Goal: Information Seeking & Learning: Find specific page/section

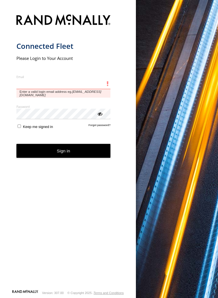
type input "**********"
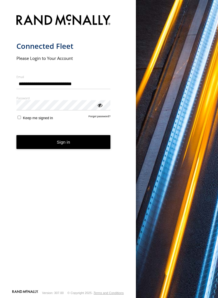
drag, startPoint x: 67, startPoint y: 130, endPoint x: 69, endPoint y: 134, distance: 4.0
click at [67, 131] on form "**********" at bounding box center [68, 150] width 104 height 279
click at [70, 143] on button "Sign in" at bounding box center [63, 142] width 94 height 14
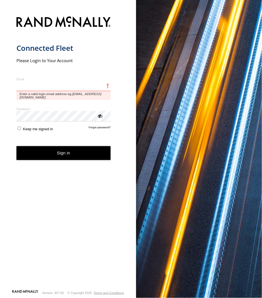
type input "**********"
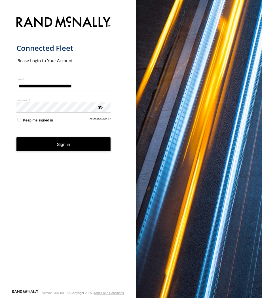
click at [42, 146] on button "Sign in" at bounding box center [63, 144] width 94 height 14
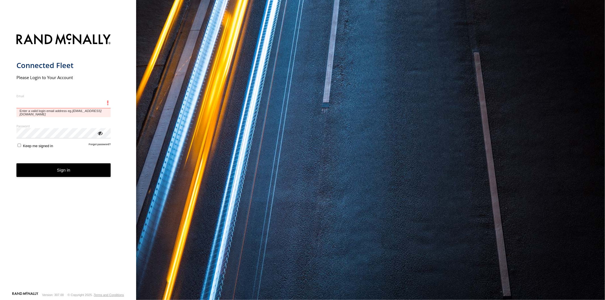
type input "**********"
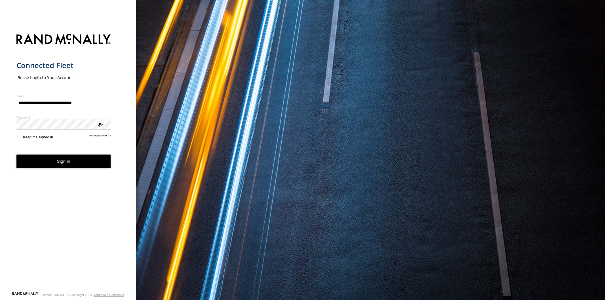
click at [59, 164] on button "Sign in" at bounding box center [63, 162] width 94 height 14
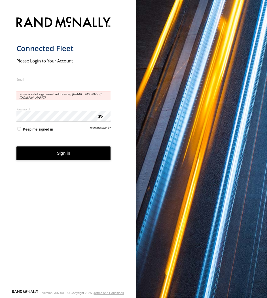
type input "**********"
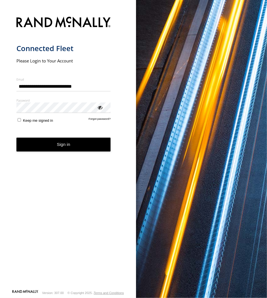
click at [62, 144] on button "Sign in" at bounding box center [63, 145] width 94 height 14
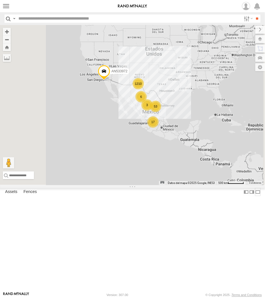
click at [255, 196] on label at bounding box center [258, 192] width 6 height 8
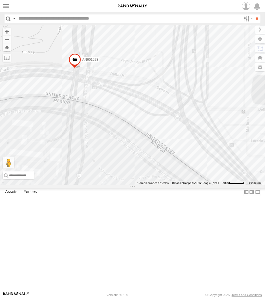
drag, startPoint x: 106, startPoint y: 199, endPoint x: 64, endPoint y: 203, distance: 42.7
click at [76, 163] on div "AN533972 AN535203 015910001845018 015910001811580 F2771 AN538662 553 AN601271 0…" at bounding box center [132, 105] width 265 height 160
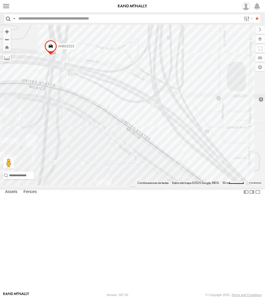
drag, startPoint x: 174, startPoint y: 132, endPoint x: 186, endPoint y: 150, distance: 21.3
click at [186, 149] on div "AN535203 015910001845018 AN533972 015910001811580 ZJ535914 F2771 AN538662 8682 …" at bounding box center [132, 105] width 265 height 160
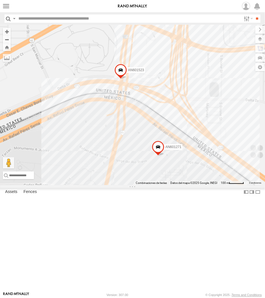
drag, startPoint x: 152, startPoint y: 108, endPoint x: 159, endPoint y: 148, distance: 40.1
click at [159, 148] on div "AN535203 015910001845018 AN533972 015910001811580 ZJ535914 F2771 AN538662 AN537…" at bounding box center [132, 105] width 265 height 160
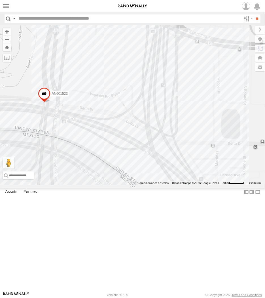
drag, startPoint x: 152, startPoint y: 144, endPoint x: 160, endPoint y: 141, distance: 8.2
click at [160, 141] on div "AN535203 015910001845018 AN533972 015910001811580 ZJ535914 F2771 AN538662 NISSA…" at bounding box center [132, 105] width 265 height 160
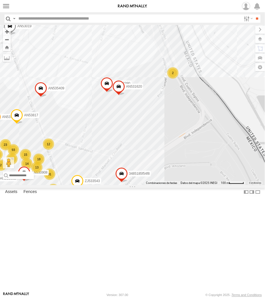
drag, startPoint x: 171, startPoint y: 109, endPoint x: 155, endPoint y: 209, distance: 101.0
click at [155, 185] on div "AN535203 015910001845018 AN533972 015910001811580 ZJ535914 F2771 AN538662 AN539…" at bounding box center [132, 105] width 265 height 160
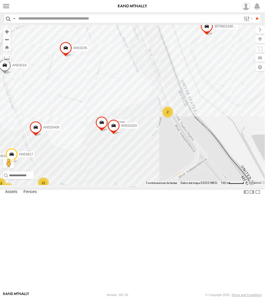
drag, startPoint x: 172, startPoint y: 177, endPoint x: 168, endPoint y: 197, distance: 20.2
click at [168, 185] on div "AN535203 015910001845018 AN533972 015910001811580 ZJ535914 F2771 AN538662 AN539…" at bounding box center [132, 105] width 265 height 160
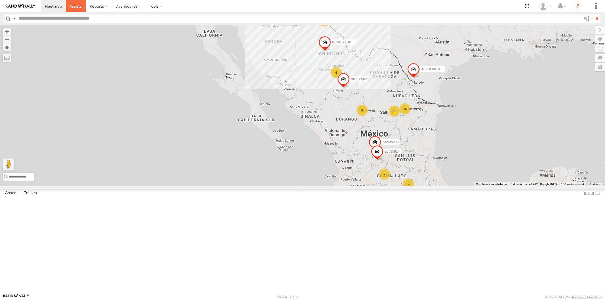
click at [72, 3] on span at bounding box center [76, 5] width 12 height 5
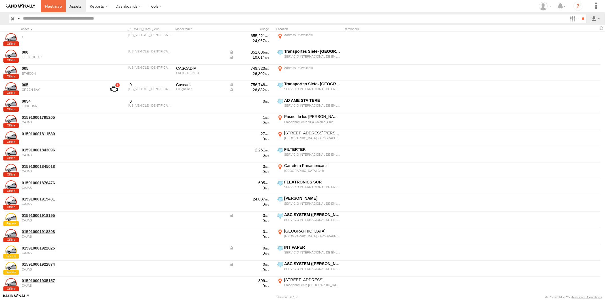
click at [46, 7] on span at bounding box center [53, 5] width 17 height 5
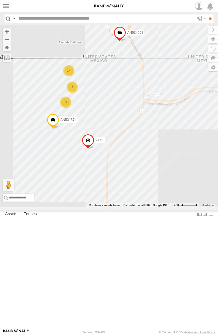
drag, startPoint x: 108, startPoint y: 171, endPoint x: 110, endPoint y: 174, distance: 3.7
click at [110, 174] on div "AN533972 AN535203 015910001845018 015910001811580 ZJ535914 F2771 AN538662 AN539…" at bounding box center [109, 116] width 218 height 182
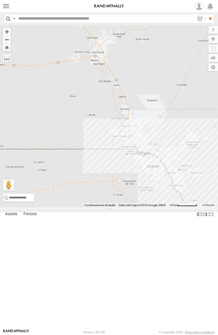
drag, startPoint x: 192, startPoint y: 192, endPoint x: 88, endPoint y: 221, distance: 108.3
click at [88, 207] on div "015910001845018 AN533972 015910001811580 F2771" at bounding box center [109, 116] width 218 height 182
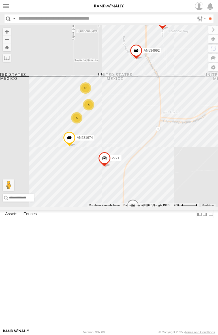
drag, startPoint x: 93, startPoint y: 132, endPoint x: 119, endPoint y: 112, distance: 33.4
click at [119, 112] on div "015910001845018 AN533972 015910001811580 F2771 AN537374 AN530755 AN539582 AN538…" at bounding box center [109, 116] width 218 height 182
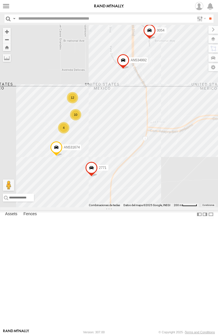
drag, startPoint x: 188, startPoint y: 241, endPoint x: 175, endPoint y: 252, distance: 16.9
click at [175, 207] on div "2771 0054 AN531674 TSK9-471 AN534992 4 10 12" at bounding box center [109, 116] width 218 height 182
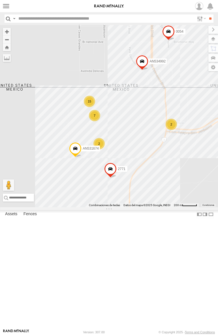
drag, startPoint x: 103, startPoint y: 121, endPoint x: 117, endPoint y: 98, distance: 27.2
click at [117, 98] on div "015910001845018 AN533972 015910001811580 F2771 5456 15 7 2 2 2771 0054 AN531674…" at bounding box center [109, 116] width 218 height 182
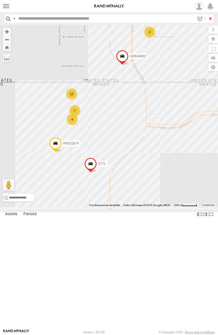
drag, startPoint x: 137, startPoint y: 127, endPoint x: 108, endPoint y: 126, distance: 29.2
click at [108, 126] on div "015910001845018 AN533972 015910001811580 F2771 8737 553 4 7 2 2771 12 AN531674 …" at bounding box center [109, 116] width 218 height 182
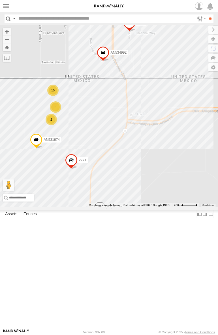
drag, startPoint x: 121, startPoint y: 187, endPoint x: 132, endPoint y: 189, distance: 11.6
click at [132, 189] on div "015910001845018 AN533972 015910001811580 F2771 553 15 6 2 AN53756 2771 0054 AN5…" at bounding box center [109, 116] width 218 height 182
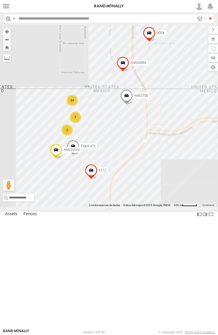
drag, startPoint x: 122, startPoint y: 134, endPoint x: 93, endPoint y: 125, distance: 30.4
click at [93, 125] on div "015910001845018 AN533972 015910001811580 F2771 813 AN53756 2771 0054 AN531674 T…" at bounding box center [109, 116] width 218 height 182
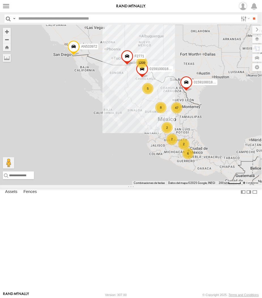
click at [0, 0] on link at bounding box center [0, 0] width 0 height 0
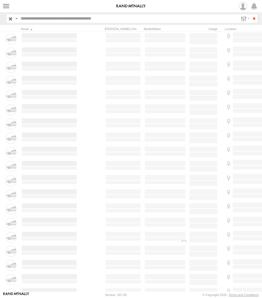
click at [0, 0] on link at bounding box center [0, 0] width 0 height 0
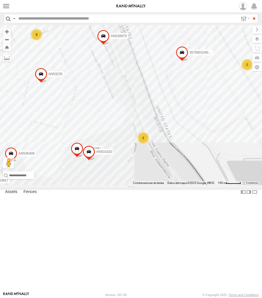
drag, startPoint x: 132, startPoint y: 96, endPoint x: 146, endPoint y: 111, distance: 20.7
click at [146, 111] on div "AN533972 AN535203 015910001845018 015910001811580 ZJ535914 F2771 AN538662 35766…" at bounding box center [131, 105] width 262 height 160
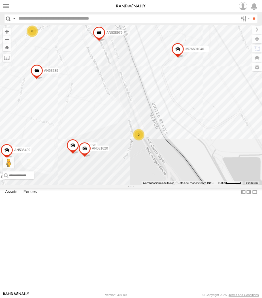
drag, startPoint x: 166, startPoint y: 81, endPoint x: 116, endPoint y: 119, distance: 62.7
click at [116, 119] on div "AN535203 015910001845018 AN533972 015910001811580 ZJ535914 F2771 AN538662 NISSA…" at bounding box center [131, 105] width 262 height 160
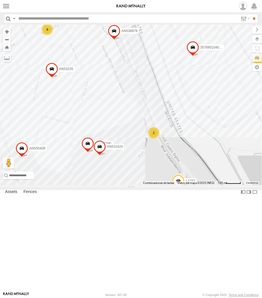
drag, startPoint x: 172, startPoint y: 257, endPoint x: 188, endPoint y: 247, distance: 18.7
click at [188, 185] on div "357660104096649 015910001918898 AN532390 AN535409 AN537310 L4797 AN538979 AN531…" at bounding box center [131, 105] width 262 height 160
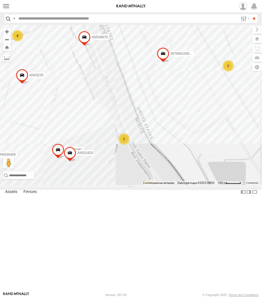
drag, startPoint x: 149, startPoint y: 222, endPoint x: 121, endPoint y: 228, distance: 28.4
click at [121, 185] on div "357660104096649 015910001918898 AN532390 AN535409 AN537310 L4797 AN538979 AN531…" at bounding box center [131, 105] width 262 height 160
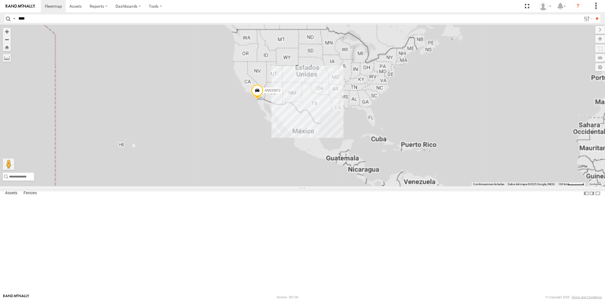
type input "****"
click at [594, 14] on input "**" at bounding box center [597, 18] width 7 height 8
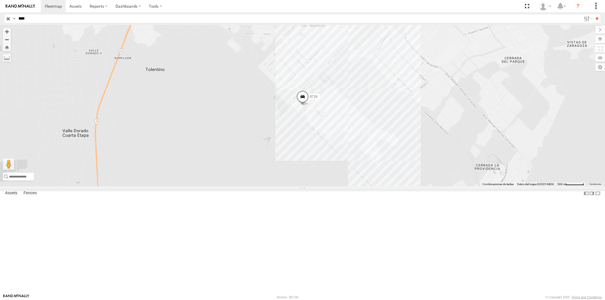
click at [305, 106] on span at bounding box center [302, 98] width 12 height 15
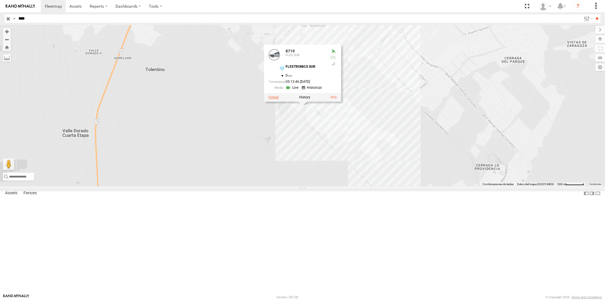
click at [276, 99] on label at bounding box center [273, 97] width 10 height 4
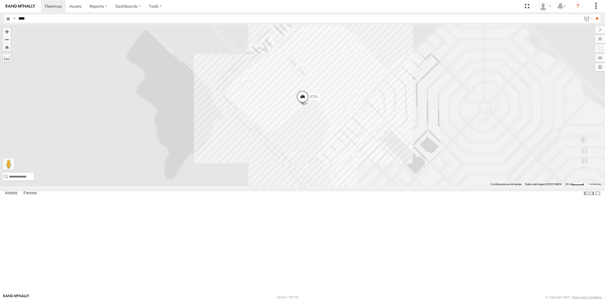
drag, startPoint x: 294, startPoint y: 153, endPoint x: 300, endPoint y: 153, distance: 6.5
click at [296, 153] on div "8719" at bounding box center [302, 105] width 605 height 161
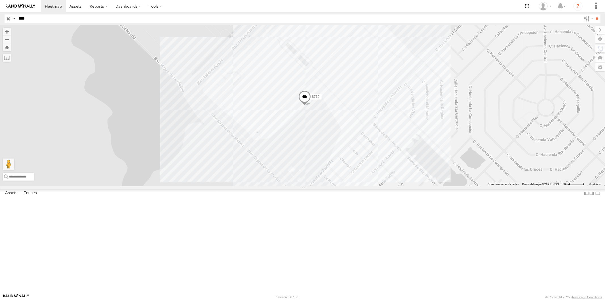
click at [307, 106] on span at bounding box center [304, 98] width 12 height 15
click at [293, 84] on div "05:13:46 09/15/2025" at bounding box center [298, 82] width 57 height 4
click at [293, 90] on link at bounding box center [294, 87] width 14 height 5
click at [603, 37] on label at bounding box center [594, 39] width 21 height 8
click at [0, 0] on span "Basemaps" at bounding box center [0, 0] width 0 height 0
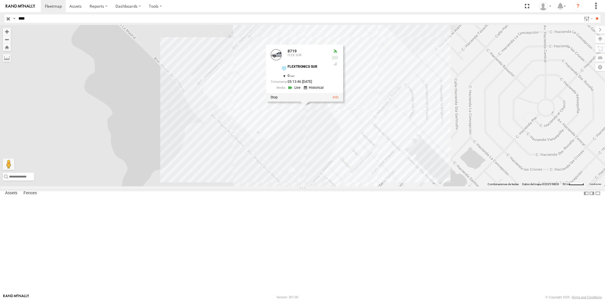
click at [0, 0] on span "Satellite + Roadmap" at bounding box center [0, 0] width 0 height 0
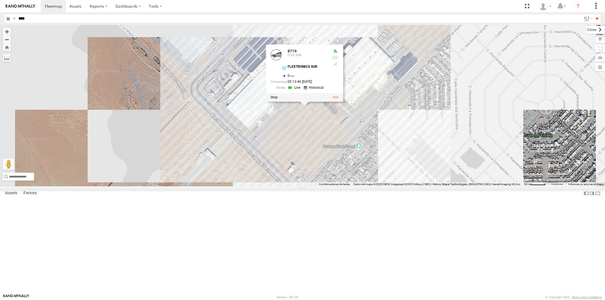
click at [586, 28] on label at bounding box center [595, 30] width 19 height 8
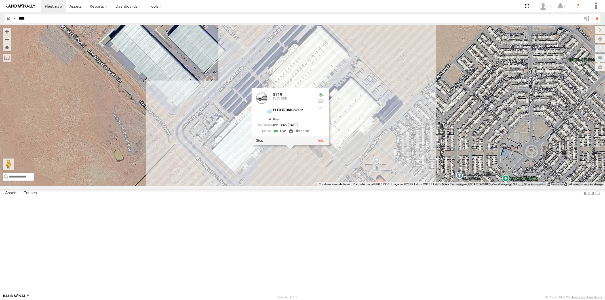
drag, startPoint x: 505, startPoint y: 98, endPoint x: 487, endPoint y: 134, distance: 40.9
click at [489, 134] on div "8719 8719 FLEX SUR FLEXTRONICS SUR 31.57398 , -106.40537 0 05:13:46 09/15/2025" at bounding box center [302, 105] width 605 height 161
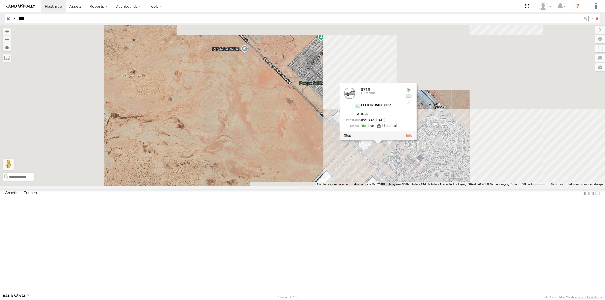
drag, startPoint x: 496, startPoint y: 132, endPoint x: 424, endPoint y: 179, distance: 85.5
click at [424, 179] on div "8719 8719 FLEX SUR FLEXTRONICS SUR 31.57398 , -106.40537 0 05:13:46 09/15/2025" at bounding box center [302, 105] width 605 height 161
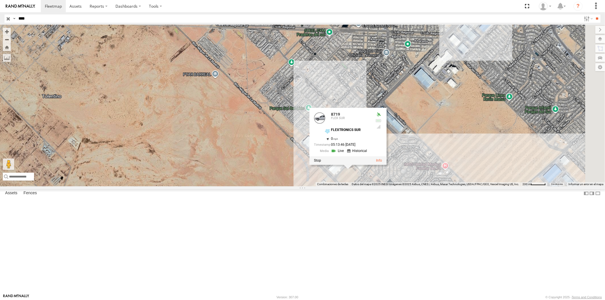
click at [423, 179] on div "8719 8719 FLEX SUR FLEXTRONICS SUR 31.57398 , -106.40537 0 05:13:46 09/15/2025" at bounding box center [302, 105] width 605 height 161
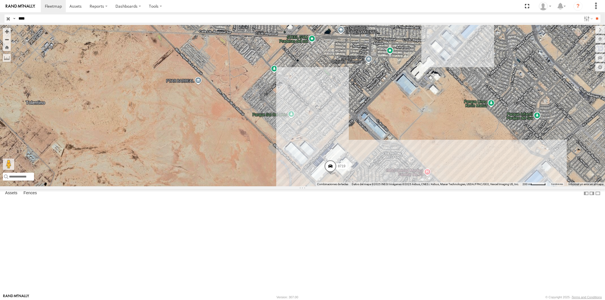
drag, startPoint x: 451, startPoint y: 165, endPoint x: 436, endPoint y: 169, distance: 14.9
click at [436, 169] on div "8719" at bounding box center [302, 105] width 605 height 161
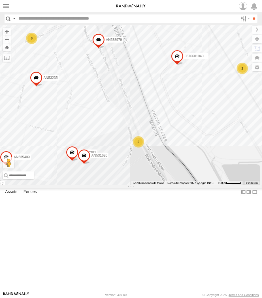
drag, startPoint x: 121, startPoint y: 64, endPoint x: 153, endPoint y: 159, distance: 100.7
click at [153, 159] on div "AN535203 015910001845018 AN533972 015910001811580 ZJ535914 F2771 AN538662 AN539…" at bounding box center [131, 105] width 262 height 160
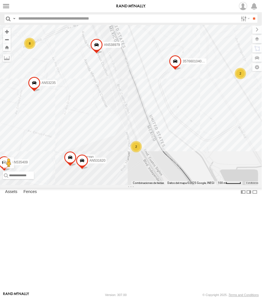
drag, startPoint x: 140, startPoint y: 167, endPoint x: 131, endPoint y: 182, distance: 18.3
click at [131, 182] on div "357660104096649 015910001918898 AN532390 AN535409 AN537310 AN538979 AN531620 AN…" at bounding box center [131, 105] width 262 height 160
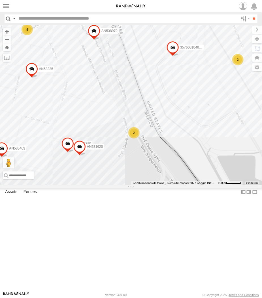
drag, startPoint x: 140, startPoint y: 167, endPoint x: 139, endPoint y: 153, distance: 13.9
click at [139, 153] on div "357660104096649 015910001918898 AN532390 AN535409 AN537310 AN538979 AN531620 AN…" at bounding box center [131, 105] width 262 height 160
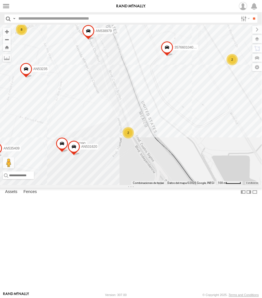
drag, startPoint x: 127, startPoint y: 171, endPoint x: 120, endPoint y: 171, distance: 6.8
click at [120, 171] on div "357660104096649 015910001918898 AN532390 AN535409 AN537310 AN538979 AN531620 AN…" at bounding box center [131, 105] width 262 height 160
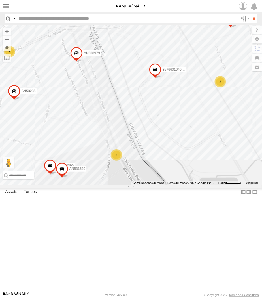
drag, startPoint x: 109, startPoint y: 123, endPoint x: 106, endPoint y: 151, distance: 27.7
click at [106, 151] on div "357660104096649 015910001918898 AN532390 AN537310 AN538979 AN531620 AN53235 32 …" at bounding box center [131, 105] width 262 height 160
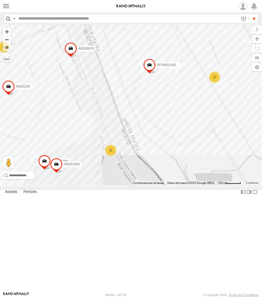
drag, startPoint x: 113, startPoint y: 151, endPoint x: 108, endPoint y: 145, distance: 7.6
click at [108, 145] on div "357660104096649 015910001918898 AN532390 AN537310 AN538979 AN531620 AN53235 32 …" at bounding box center [131, 105] width 262 height 160
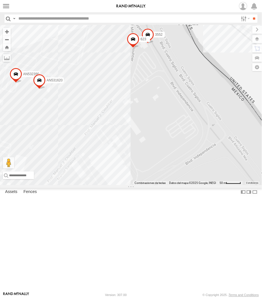
drag, startPoint x: 76, startPoint y: 260, endPoint x: 85, endPoint y: 128, distance: 132.8
click at [85, 129] on div "357660104096649 015910001918898 AN532390 AN537310 AN538979 AN531620 AN53235 355…" at bounding box center [131, 105] width 262 height 160
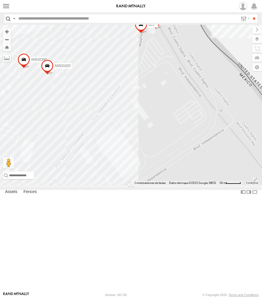
drag, startPoint x: 90, startPoint y: 134, endPoint x: 91, endPoint y: 138, distance: 3.9
click at [91, 138] on div "357660104096649 015910001918898 AN532390 AN537310 AN538979 AN531620 AN53235 355…" at bounding box center [131, 105] width 262 height 160
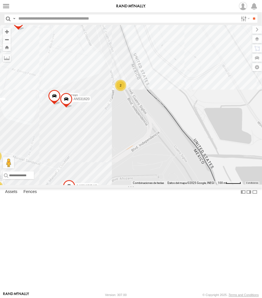
drag, startPoint x: 93, startPoint y: 142, endPoint x: 85, endPoint y: 203, distance: 60.6
click at [85, 185] on div "357660104096649 015910001918898 AN532390 AN537310 AN538979 AN531620 AN53235 348…" at bounding box center [131, 105] width 262 height 160
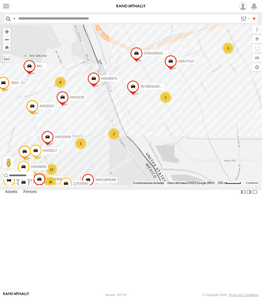
drag, startPoint x: 103, startPoint y: 174, endPoint x: 118, endPoint y: 163, distance: 18.9
click at [118, 163] on div "357660104096649 015910001918898 AN537310 AN538979 AN53235 3485185f54f8 01591000…" at bounding box center [131, 105] width 262 height 160
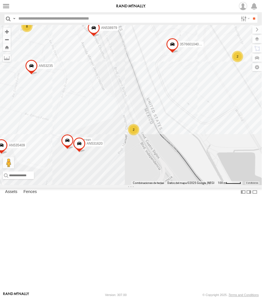
drag, startPoint x: 128, startPoint y: 169, endPoint x: 137, endPoint y: 163, distance: 11.5
click at [137, 163] on div "357660104096649 015910001918898 AN537310 AN538979 AN53235 3485185f54f8 01591000…" at bounding box center [131, 105] width 262 height 160
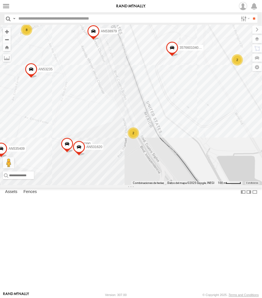
drag, startPoint x: 123, startPoint y: 149, endPoint x: 120, endPoint y: 163, distance: 14.5
click at [120, 163] on div "357660104096649 015910001918898 AN532390 JLC52 AN535409 AN537310 AN538979 AN531…" at bounding box center [131, 105] width 262 height 160
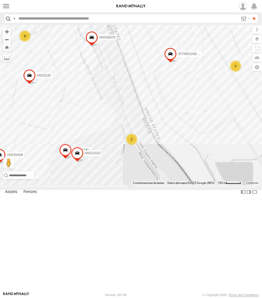
drag, startPoint x: 140, startPoint y: 118, endPoint x: 136, endPoint y: 138, distance: 20.1
click at [136, 138] on div "357660104096649 015910001918898 AN532390 AN535409 AN537310 AN538979 AN531620 AN…" at bounding box center [131, 105] width 262 height 160
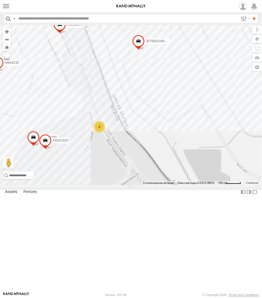
drag, startPoint x: 198, startPoint y: 118, endPoint x: 126, endPoint y: 135, distance: 73.6
click at [126, 135] on div "AN535203 015910001845018 AN533972 015910001811580 ZJ535914 F2771 AN538662 AN539…" at bounding box center [131, 105] width 262 height 160
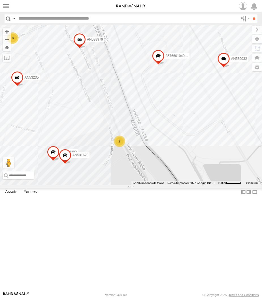
drag, startPoint x: 107, startPoint y: 169, endPoint x: 136, endPoint y: 188, distance: 35.4
click at [136, 185] on div "357660104096649 015910001918898 AN532390 AN539032 AN537310 AN538979 AN531620 AN…" at bounding box center [131, 105] width 262 height 160
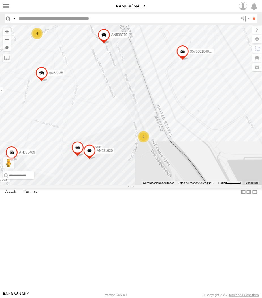
drag, startPoint x: 202, startPoint y: 121, endPoint x: 140, endPoint y: 126, distance: 61.8
click at [140, 126] on div "AN535203 015910001845018 AN533972 015910001811580 ZJ535914 F2771 AN538662 78 23…" at bounding box center [131, 105] width 262 height 160
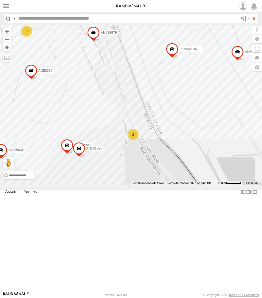
drag, startPoint x: 149, startPoint y: 145, endPoint x: 140, endPoint y: 150, distance: 10.3
click at [141, 150] on div "357660104096649 015910001918898 AN532390 AN539032 AN535409 AN537310 AN538979 AN…" at bounding box center [131, 105] width 262 height 160
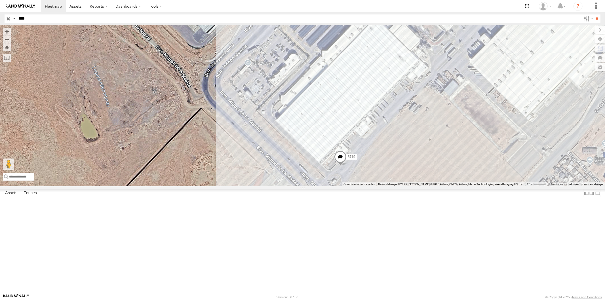
click at [342, 166] on span at bounding box center [340, 158] width 12 height 15
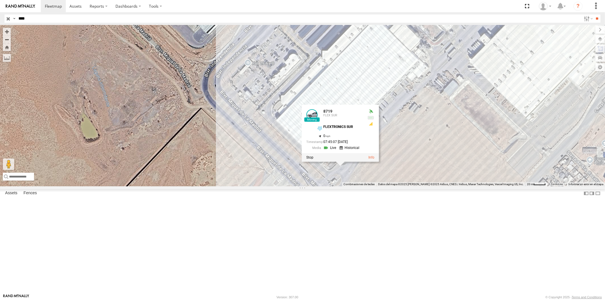
click at [329, 150] on link at bounding box center [330, 147] width 14 height 5
click at [235, 186] on div "8719 8719 FLEX SUR FLEXTRONICS SUR 31.57317 , -106.40711 0 07:51:12 09/15/2025" at bounding box center [302, 105] width 605 height 161
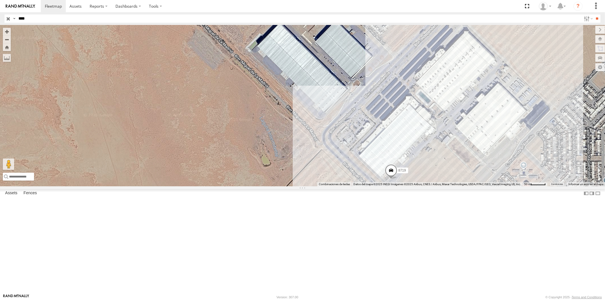
drag, startPoint x: 523, startPoint y: 144, endPoint x: 476, endPoint y: 209, distance: 79.9
click at [477, 186] on div "8719" at bounding box center [302, 105] width 605 height 161
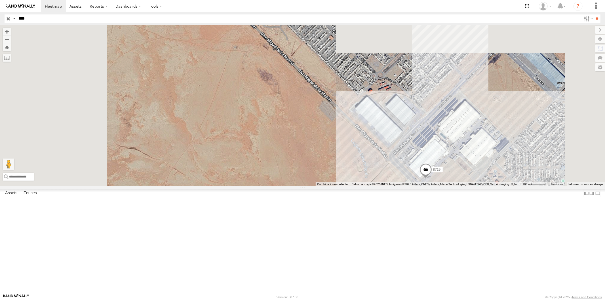
drag, startPoint x: 527, startPoint y: 161, endPoint x: 493, endPoint y: 188, distance: 43.6
click at [493, 186] on div "8719" at bounding box center [302, 105] width 605 height 161
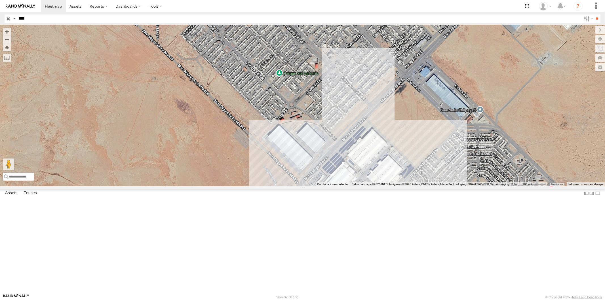
drag, startPoint x: 492, startPoint y: 188, endPoint x: 462, endPoint y: 146, distance: 51.3
click at [462, 146] on div "8719" at bounding box center [302, 105] width 605 height 161
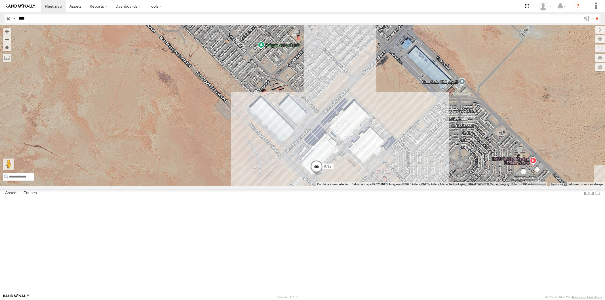
click at [315, 175] on span at bounding box center [316, 167] width 12 height 15
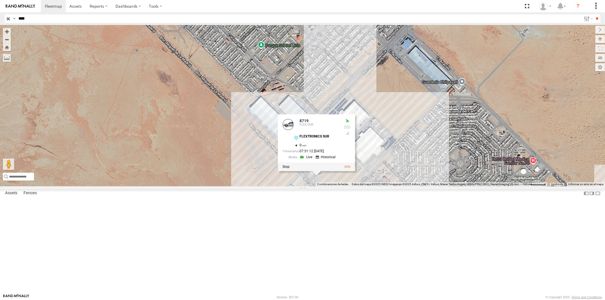
click at [432, 166] on div "8719 8719 FLEX SUR FLEXTRONICS SUR 31.57317 , -106.40711 0 07:51:12 09/15/2025" at bounding box center [302, 105] width 605 height 161
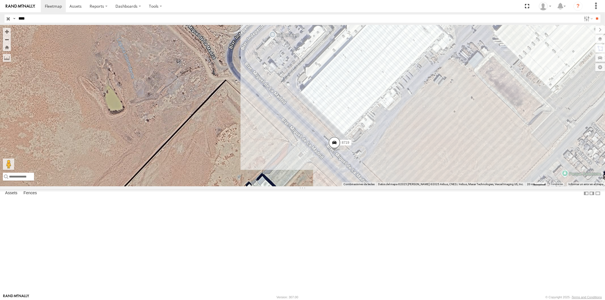
click at [333, 151] on span at bounding box center [334, 143] width 12 height 15
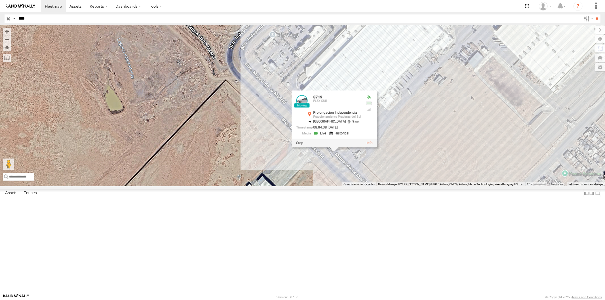
click at [321, 136] on link at bounding box center [320, 133] width 14 height 5
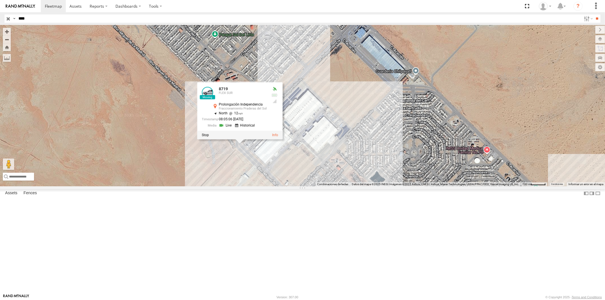
drag, startPoint x: 439, startPoint y: 100, endPoint x: 413, endPoint y: 151, distance: 57.6
click at [413, 151] on div "8719 8719 FLEX SUR Prolongación Independencia Fraccionamiento Praderas del Sol …" at bounding box center [302, 105] width 605 height 161
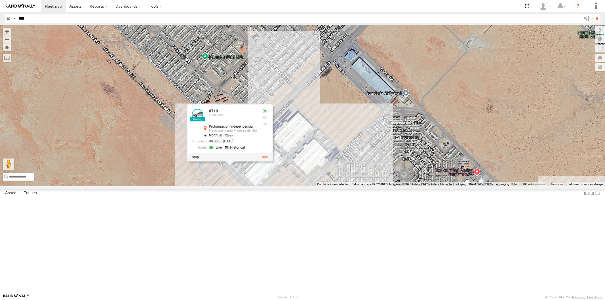
click at [412, 151] on div "8719 8719 FLEX SUR Prolongación Independencia Fraccionamiento Praderas del Sol …" at bounding box center [302, 105] width 605 height 161
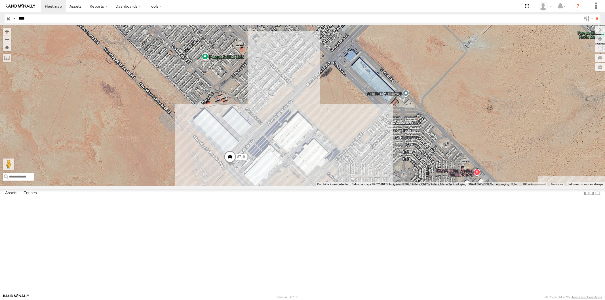
drag, startPoint x: 428, startPoint y: 119, endPoint x: 403, endPoint y: 146, distance: 35.7
click at [403, 146] on div "8719" at bounding box center [302, 105] width 605 height 161
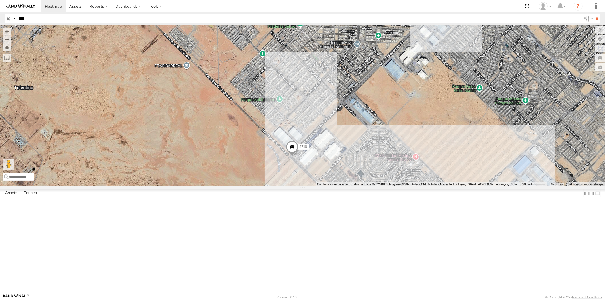
drag, startPoint x: 432, startPoint y: 126, endPoint x: 423, endPoint y: 148, distance: 23.4
click at [423, 148] on div "8719" at bounding box center [302, 105] width 605 height 161
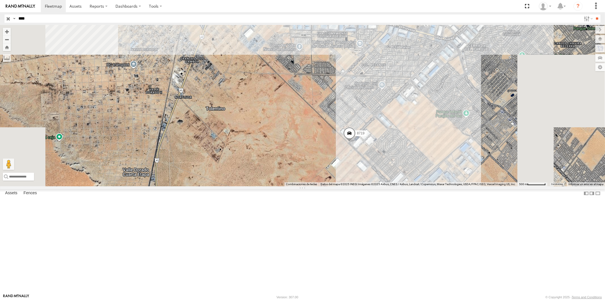
drag, startPoint x: 470, startPoint y: 128, endPoint x: 465, endPoint y: 135, distance: 8.6
click at [465, 135] on div "8719" at bounding box center [302, 105] width 605 height 161
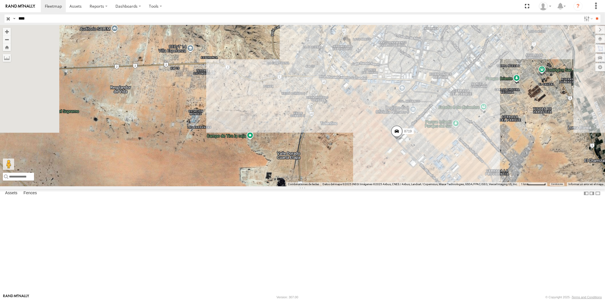
drag, startPoint x: 470, startPoint y: 131, endPoint x: 461, endPoint y: 159, distance: 29.2
click at [461, 159] on div "8719" at bounding box center [302, 105] width 605 height 161
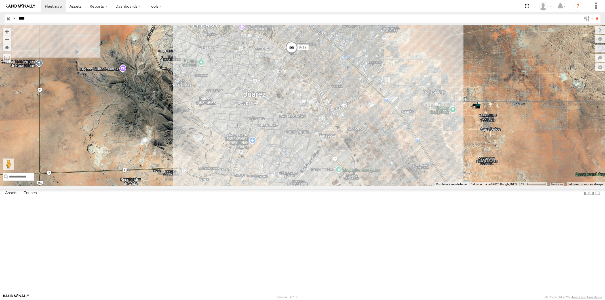
drag, startPoint x: 251, startPoint y: 224, endPoint x: 290, endPoint y: 110, distance: 120.9
click at [290, 110] on div "8719" at bounding box center [302, 105] width 605 height 161
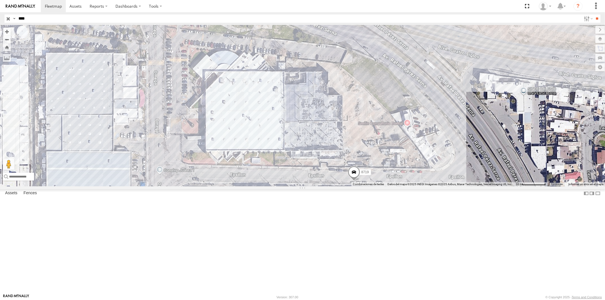
click at [356, 181] on span at bounding box center [354, 173] width 12 height 15
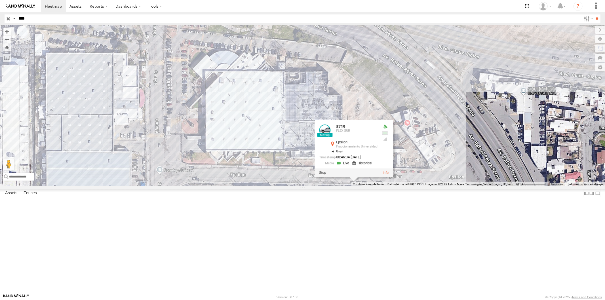
click at [339, 166] on link at bounding box center [343, 162] width 14 height 5
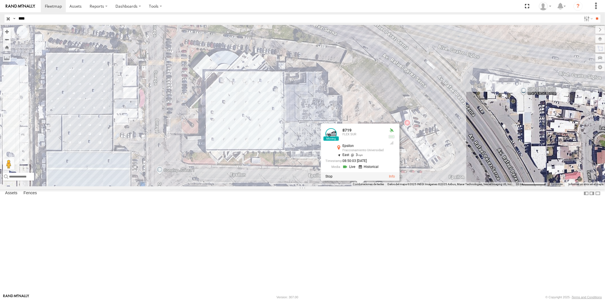
click at [329, 186] on div "8719 8719 FLEX SUR Epsilon Fraccionamiento Universidad 31.75136 , -106.42831 Ea…" at bounding box center [302, 105] width 605 height 161
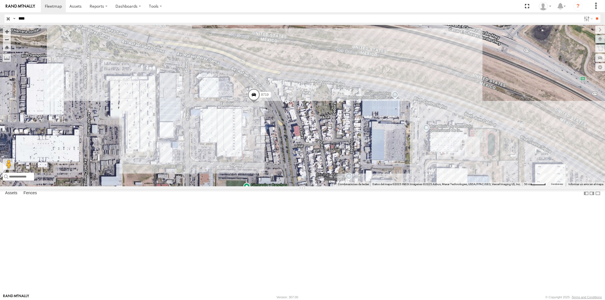
click at [254, 104] on span at bounding box center [253, 96] width 12 height 15
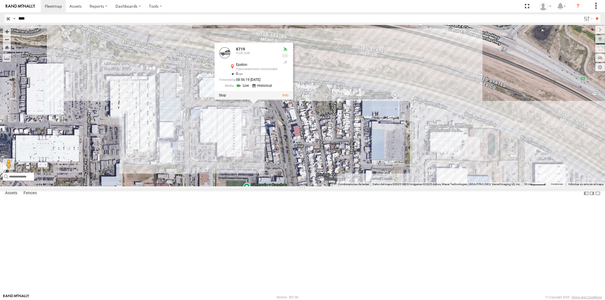
click at [242, 88] on link at bounding box center [243, 85] width 14 height 5
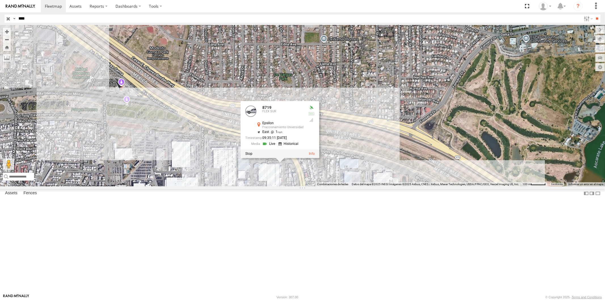
click at [330, 186] on div "8719 8719 FLEX SUR Epsilon Fraccionamiento Universidad 31.7514 , -106.42812 Eas…" at bounding box center [302, 105] width 605 height 161
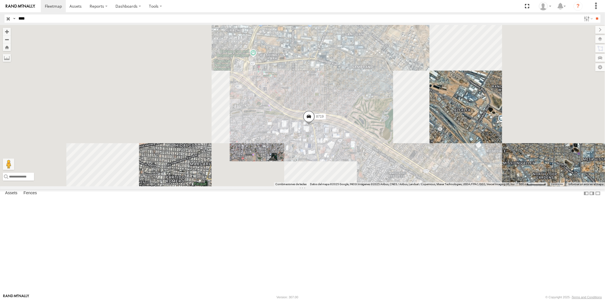
drag, startPoint x: 320, startPoint y: 247, endPoint x: 279, endPoint y: 102, distance: 150.5
click at [284, 113] on div "8719" at bounding box center [302, 105] width 605 height 161
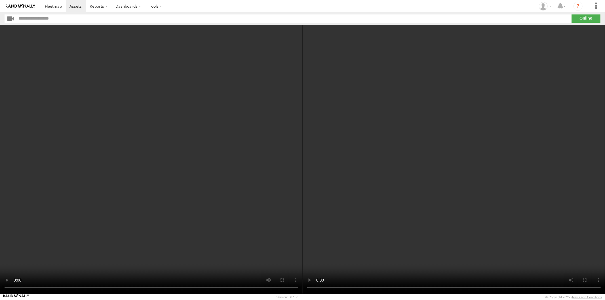
click at [246, 4] on section at bounding box center [322, 6] width 563 height 12
click at [228, 8] on section at bounding box center [322, 6] width 563 height 12
click at [102, 190] on video at bounding box center [151, 159] width 303 height 269
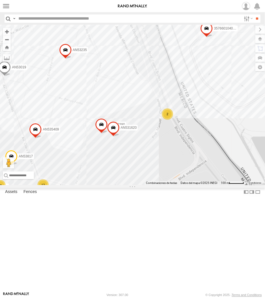
drag, startPoint x: 111, startPoint y: 115, endPoint x: 109, endPoint y: 122, distance: 7.8
click at [109, 122] on div "357660104096649 AN530908 AN532390 AN53019 AN535409 641 AN538979 AN531620 AN5323…" at bounding box center [132, 105] width 265 height 160
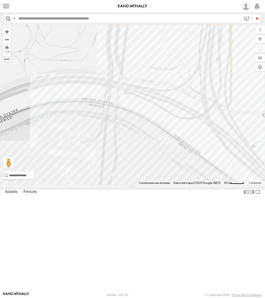
drag, startPoint x: 178, startPoint y: 143, endPoint x: 175, endPoint y: 141, distance: 3.6
click at [175, 142] on div "AN535203 015910001845018 AN533972 015910001811580 ZJ535914 F2771 AN538662" at bounding box center [132, 105] width 265 height 160
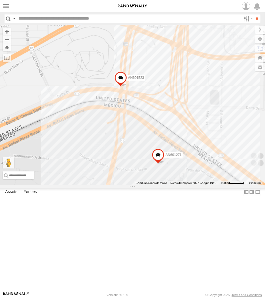
drag, startPoint x: 179, startPoint y: 148, endPoint x: 159, endPoint y: 151, distance: 20.1
click at [161, 151] on div "AN535203 015910001845018 AN533972 015910001811580 ZJ535914 F2771 AN538662 AN601…" at bounding box center [132, 105] width 265 height 160
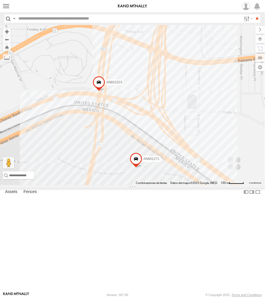
drag, startPoint x: 156, startPoint y: 166, endPoint x: 166, endPoint y: 178, distance: 15.8
click at [166, 178] on div "AN601271 AN601523" at bounding box center [132, 105] width 265 height 160
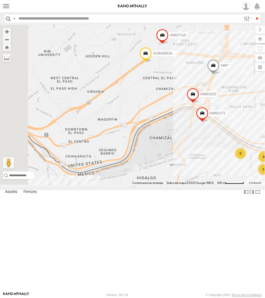
drag, startPoint x: 236, startPoint y: 168, endPoint x: 131, endPoint y: 121, distance: 115.8
click at [137, 121] on div "3487 AN601271 AN601523 8 5 8 015910001979874 AN537119 5" at bounding box center [132, 105] width 265 height 160
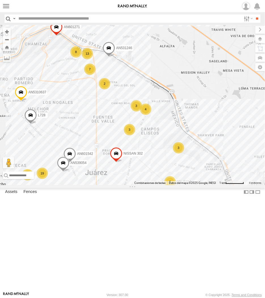
drag, startPoint x: 191, startPoint y: 185, endPoint x: 129, endPoint y: 138, distance: 77.7
click at [129, 138] on div "3487 AN601271 AN601523 015910001979874 AN537119 8 13 3 19 8 8 3 2 3 AN5310637 7…" at bounding box center [132, 105] width 265 height 160
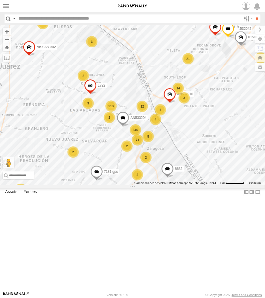
drag, startPoint x: 59, startPoint y: 104, endPoint x: 82, endPoint y: 138, distance: 41.2
click at [82, 138] on div "3487 AN5310637 AN538889 NISSAN 302 AN531246 553 L728 7181 gps NISSAN 063 8682 0…" at bounding box center [132, 105] width 265 height 160
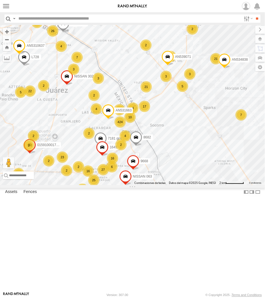
drag, startPoint x: 75, startPoint y: 128, endPoint x: 83, endPoint y: 137, distance: 11.9
click at [83, 137] on div "3487 AN5310637 AN538889 NISSAN 302 AN531246 553 L728 7181 gps NISSAN 063 8682 0…" at bounding box center [132, 105] width 265 height 160
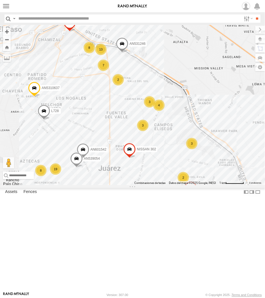
click at [0, 0] on label at bounding box center [0, 0] width 0 height 0
click at [0, 0] on span at bounding box center [0, 0] width 0 height 0
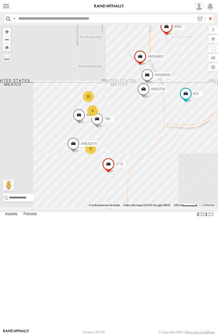
drag, startPoint x: 106, startPoint y: 154, endPoint x: 98, endPoint y: 81, distance: 73.3
click at [98, 81] on div "015910001845018 AN533972 015910001811580 F2771 AN5310637 3990 553 15 5 795 813 …" at bounding box center [109, 116] width 218 height 182
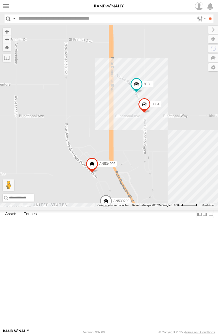
drag, startPoint x: 115, startPoint y: 206, endPoint x: 124, endPoint y: 177, distance: 30.3
click at [124, 179] on div "795 813 AN53756 AN539200 2771 0054 AN531674 AN534992 5" at bounding box center [109, 116] width 218 height 182
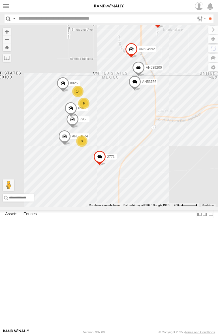
drag, startPoint x: 123, startPoint y: 203, endPoint x: 147, endPoint y: 115, distance: 91.2
click at [147, 115] on div "795 813 AN53756 AN539200 2771 0054 AN531674 AN534992 8025 6 3 896 14" at bounding box center [109, 116] width 218 height 182
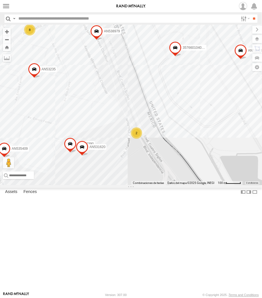
drag, startPoint x: 119, startPoint y: 230, endPoint x: 115, endPoint y: 236, distance: 7.3
click at [116, 185] on div "357660104096649 015910001918898 AN532390 AN539032 AN535409 3990 AN537310 AN5389…" at bounding box center [131, 105] width 262 height 160
drag, startPoint x: 117, startPoint y: 232, endPoint x: 106, endPoint y: 226, distance: 12.7
click at [106, 185] on div "357660104096649 015910001918898 AN532390 AN539032 AN535409 3990 AN537310 AN5389…" at bounding box center [131, 105] width 262 height 160
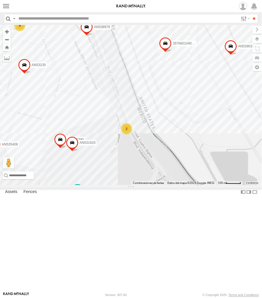
drag, startPoint x: 123, startPoint y: 224, endPoint x: 126, endPoint y: 220, distance: 4.8
click at [126, 185] on div "357660104096649 015910001918898 AN532390 AN539032 AN535409 3990 AN537310 AN5389…" at bounding box center [131, 105] width 262 height 160
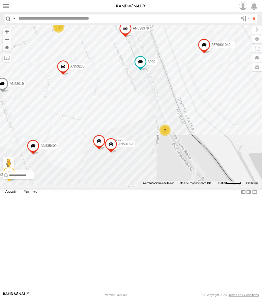
drag, startPoint x: 178, startPoint y: 207, endPoint x: 140, endPoint y: 219, distance: 39.4
click at [140, 185] on div "357660104096649 015910001918898 AN532390 AN539032 AN535409 3990 AN537310 AN5389…" at bounding box center [131, 105] width 262 height 160
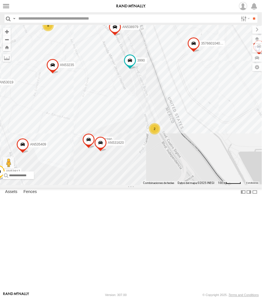
drag, startPoint x: 150, startPoint y: 222, endPoint x: 140, endPoint y: 220, distance: 10.6
click at [140, 185] on div "357660104096649 015910001918898 AN532390 AN539032 AN535409 3990 AN537310 AN5389…" at bounding box center [131, 105] width 262 height 160
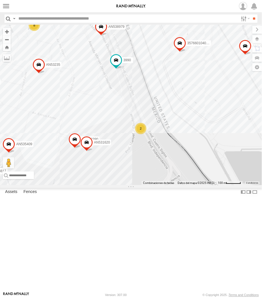
drag, startPoint x: 183, startPoint y: 175, endPoint x: 161, endPoint y: 196, distance: 30.3
click at [161, 185] on div "357660104096649 015910001918898 AN532390 AN539032 AN535409 3990 AN537310 AN5389…" at bounding box center [131, 105] width 262 height 160
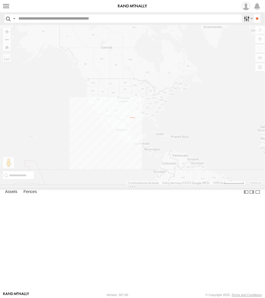
click at [242, 18] on label at bounding box center [248, 18] width 12 height 8
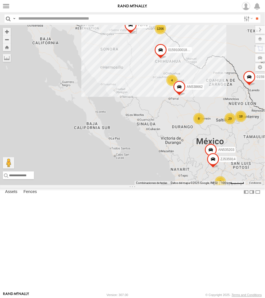
scroll to position [26, 0]
click at [0, 0] on span at bounding box center [0, 0] width 0 height 0
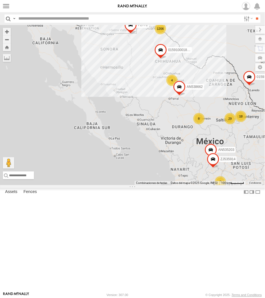
click at [0, 0] on span at bounding box center [0, 0] width 0 height 0
click at [254, 19] on input "**" at bounding box center [257, 18] width 7 height 8
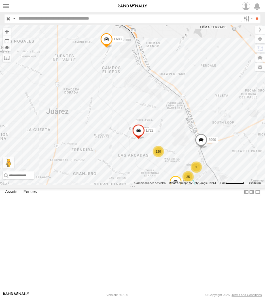
drag, startPoint x: 128, startPoint y: 126, endPoint x: 117, endPoint y: 185, distance: 60.0
click at [117, 185] on div "3487 7937 L166 L722 644 3990 L683 8737 553 1645 634 667 5938 120 2 3 25 2" at bounding box center [132, 105] width 265 height 160
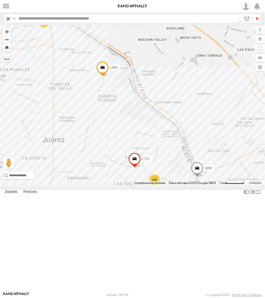
click at [6, 47] on button "Zoom Home" at bounding box center [7, 47] width 8 height 8
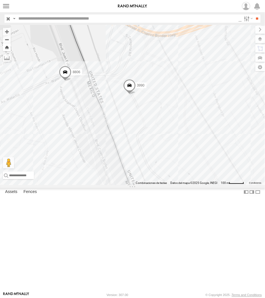
drag, startPoint x: 7, startPoint y: 48, endPoint x: 10, endPoint y: 49, distance: 3.2
click at [7, 48] on button "Zoom Home" at bounding box center [7, 47] width 8 height 8
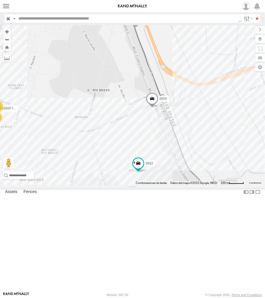
drag, startPoint x: 250, startPoint y: 175, endPoint x: 126, endPoint y: 176, distance: 124.0
click at [126, 176] on div "3487 3485186707B8 7937 34851866FA40 L166 8721 L683 553 634 L722 1645 644 104 16…" at bounding box center [132, 105] width 265 height 160
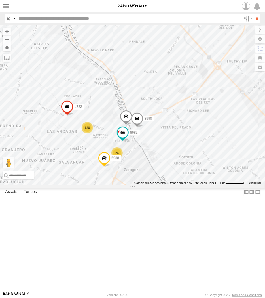
drag, startPoint x: 58, startPoint y: 207, endPoint x: 81, endPoint y: 207, distance: 22.1
click at [78, 185] on div "3487 3485186707B8 7937 34851866FA40 L166 8721 L683 553 634 L722 1645 644 8682 8…" at bounding box center [132, 105] width 265 height 160
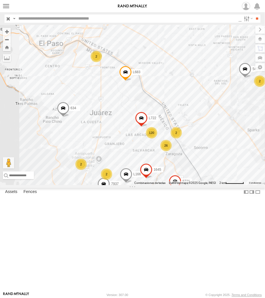
drag, startPoint x: 83, startPoint y: 204, endPoint x: 111, endPoint y: 197, distance: 28.8
click at [111, 185] on div "3487 3485186707B8 7937 34851866FA40 L166 8721 L683 553 634 L722 1645 644 120 2 …" at bounding box center [132, 105] width 265 height 160
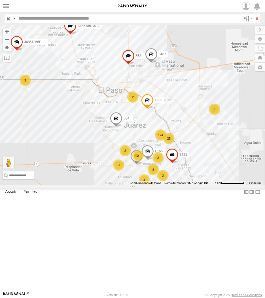
drag, startPoint x: 89, startPoint y: 192, endPoint x: 117, endPoint y: 190, distance: 28.4
click at [117, 185] on div "3487 3485186707B8 7937 34851866FA40 L166 8721 L683 553 634 124 11 2 2 3 2 8 4 2…" at bounding box center [132, 105] width 265 height 160
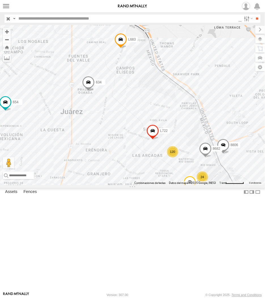
drag, startPoint x: 90, startPoint y: 56, endPoint x: 152, endPoint y: 180, distance: 138.7
click at [152, 180] on div "3487 3485186707B8 654 34851866FA40 644 3990 8721 L683 8737 8806 553 634 8682 L7…" at bounding box center [132, 105] width 265 height 160
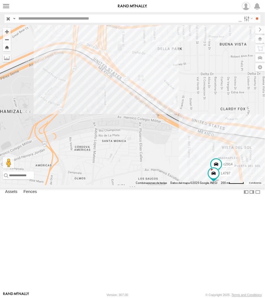
click at [6, 50] on button "Zoom Home" at bounding box center [7, 47] width 8 height 8
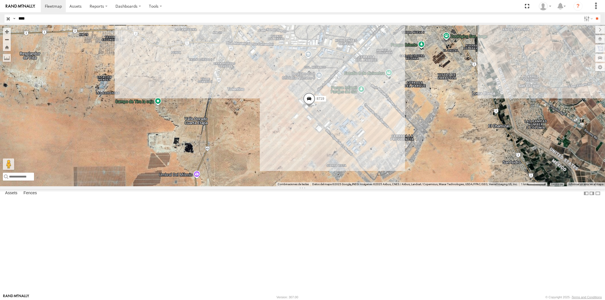
drag, startPoint x: 305, startPoint y: 160, endPoint x: 308, endPoint y: 157, distance: 3.8
click at [305, 108] on span at bounding box center [309, 99] width 12 height 15
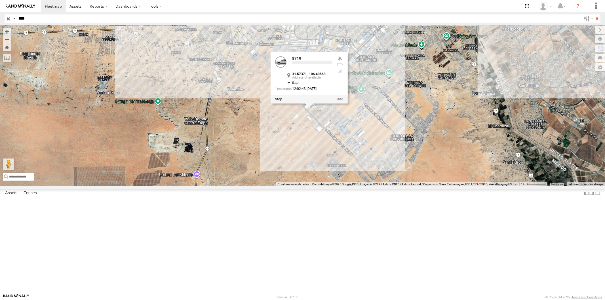
click at [309, 104] on div at bounding box center [309, 99] width 77 height 9
click at [294, 92] on link at bounding box center [299, 89] width 14 height 5
click at [300, 92] on link at bounding box center [299, 89] width 14 height 5
drag, startPoint x: 269, startPoint y: 239, endPoint x: 272, endPoint y: 238, distance: 3.1
click at [269, 186] on div "8719 8719 FLEX SUR FLEXTRONICS SUR 31.57371 , -106.40563 0 12:06:13 09/15/2025" at bounding box center [302, 105] width 605 height 161
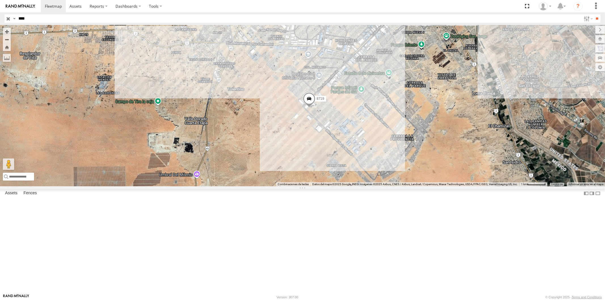
click at [49, 21] on input "****" at bounding box center [298, 18] width 565 height 8
type input "********"
click at [14, 19] on label at bounding box center [14, 18] width 5 height 8
click at [0, 0] on span "Asset Label" at bounding box center [0, 0] width 0 height 0
click at [67, 17] on input "********" at bounding box center [298, 18] width 565 height 8
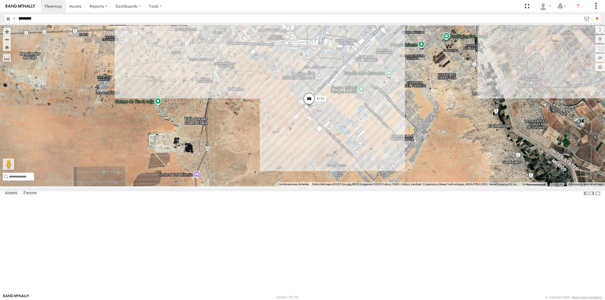
click at [67, 17] on input "********" at bounding box center [298, 18] width 565 height 8
click at [594, 14] on input "**" at bounding box center [597, 18] width 7 height 8
click at [68, 16] on input "********" at bounding box center [298, 18] width 565 height 8
click at [594, 14] on input "**" at bounding box center [597, 18] width 7 height 8
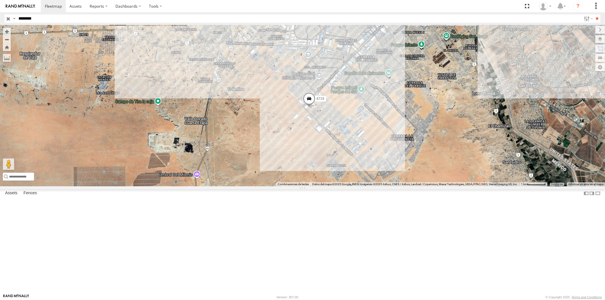
click at [0, 0] on label at bounding box center [0, 0] width 0 height 0
click at [0, 0] on span at bounding box center [0, 0] width 0 height 0
click at [16, 18] on label at bounding box center [14, 18] width 5 height 8
click at [0, 0] on span "Asset Label" at bounding box center [0, 0] width 0 height 0
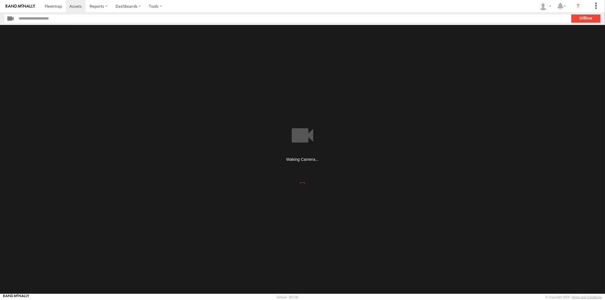
click at [265, 6] on section at bounding box center [322, 6] width 563 height 12
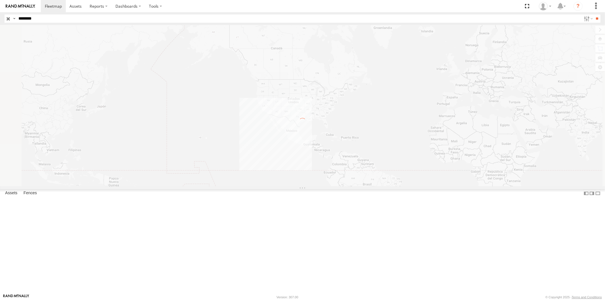
click at [63, 16] on input "********" at bounding box center [298, 18] width 565 height 8
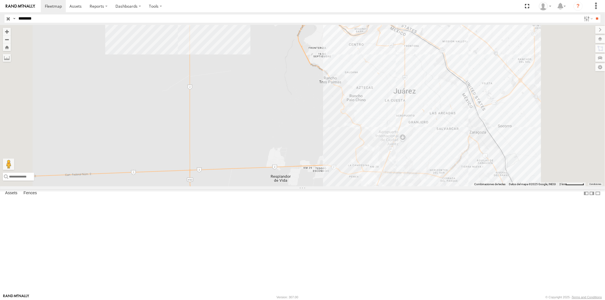
click at [75, 19] on input "********" at bounding box center [298, 18] width 565 height 8
type input "****"
click at [594, 14] on input "**" at bounding box center [597, 18] width 7 height 8
